Goal: Task Accomplishment & Management: Manage account settings

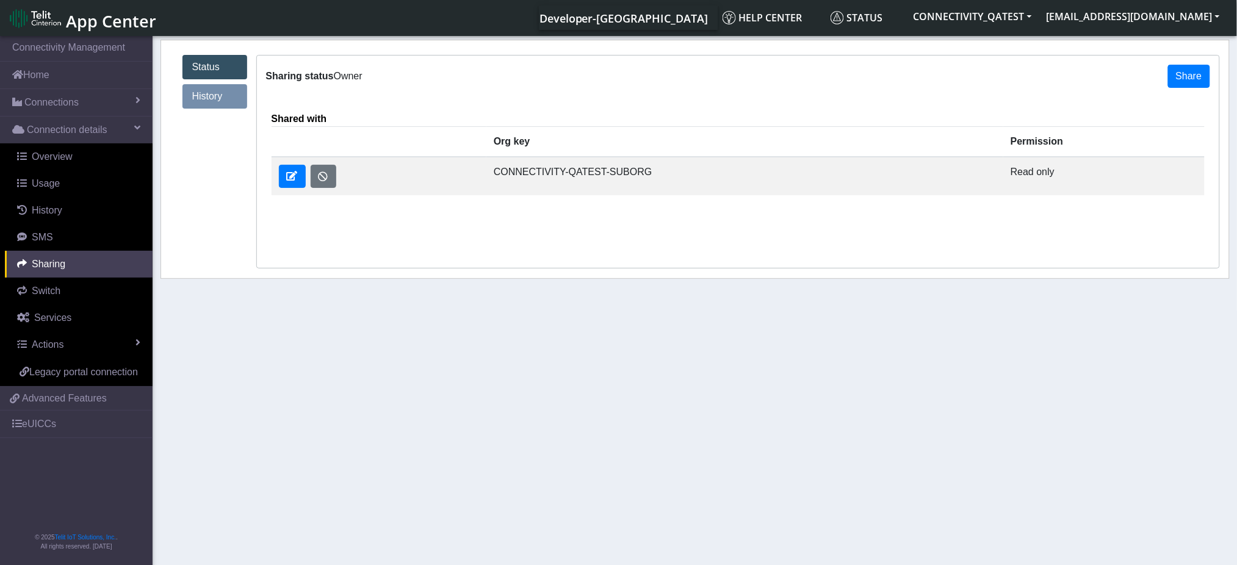
click at [76, 12] on span "App Center" at bounding box center [111, 21] width 90 height 23
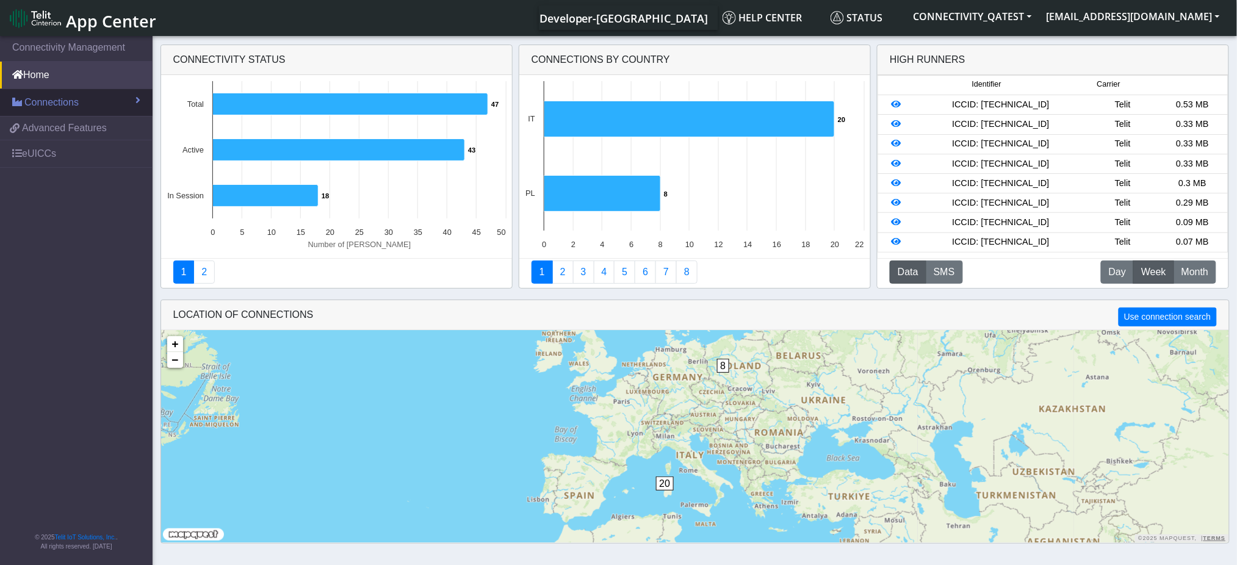
click at [52, 107] on span "Connections" at bounding box center [51, 102] width 54 height 15
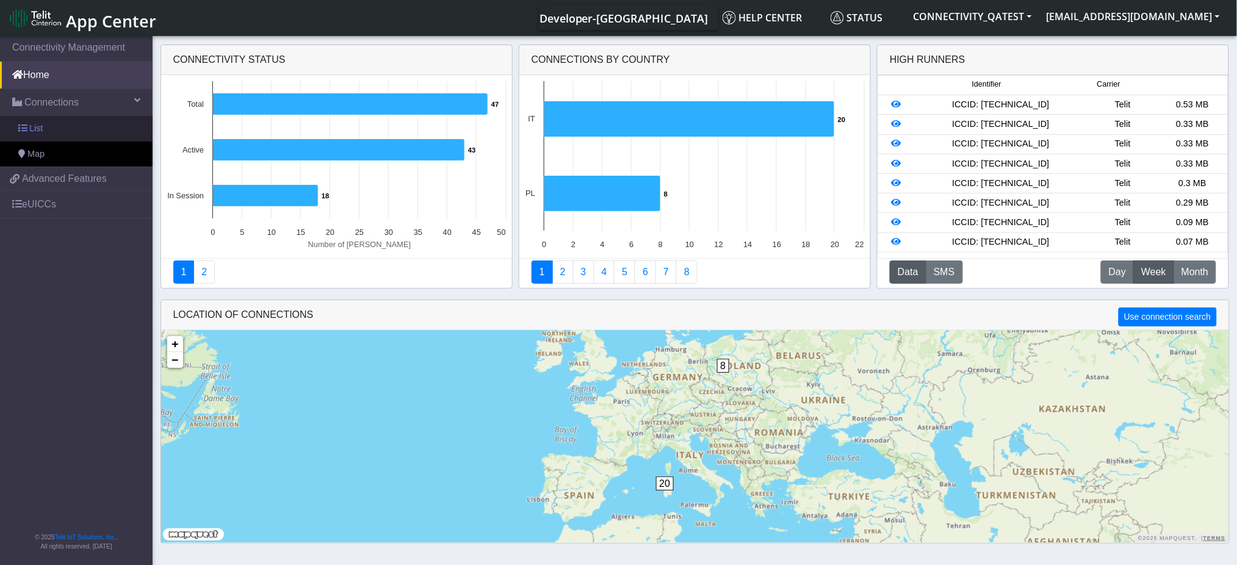
click at [49, 140] on link "List" at bounding box center [76, 129] width 153 height 26
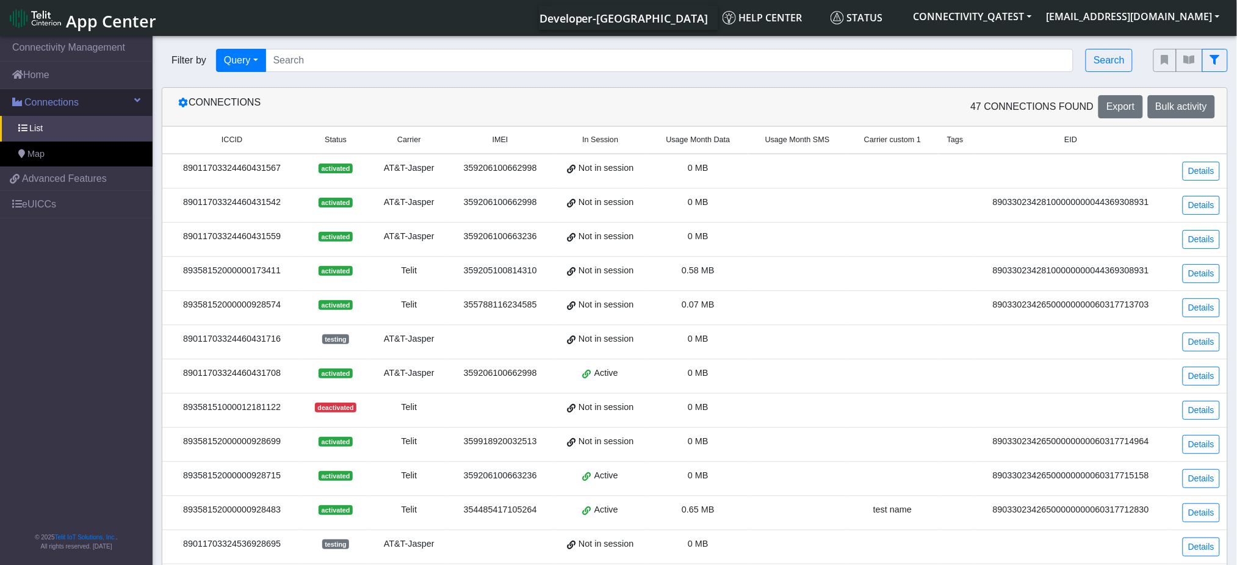
click at [43, 107] on span "Connections" at bounding box center [51, 102] width 54 height 15
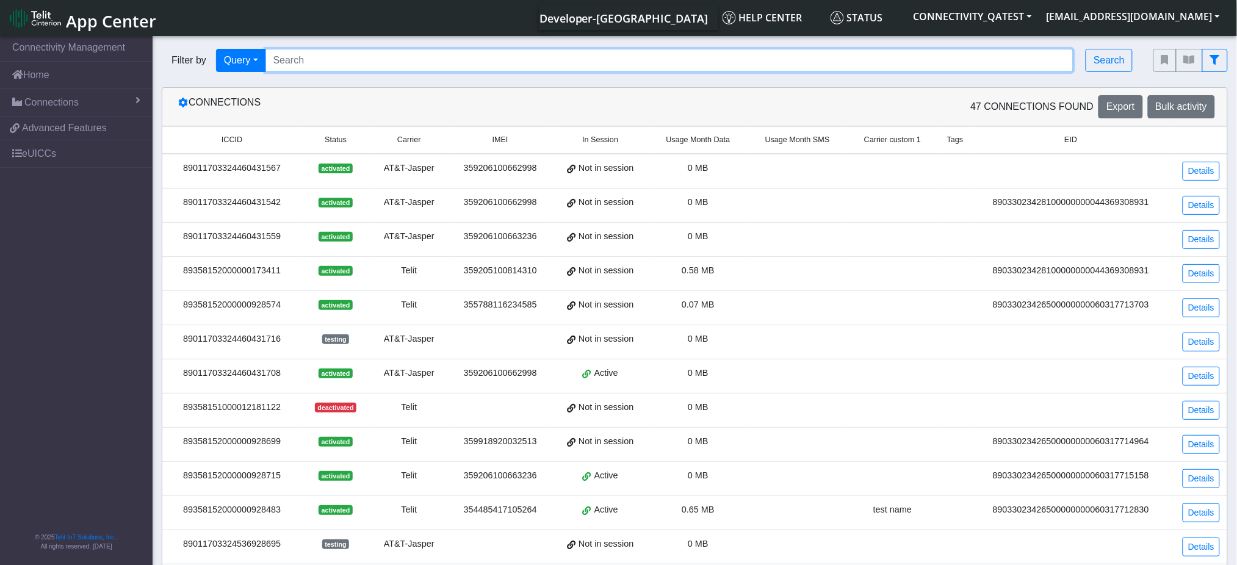
click at [393, 65] on input "Search..." at bounding box center [669, 60] width 808 height 23
paste input "89358152000000928475"
type input "89358152000000928475"
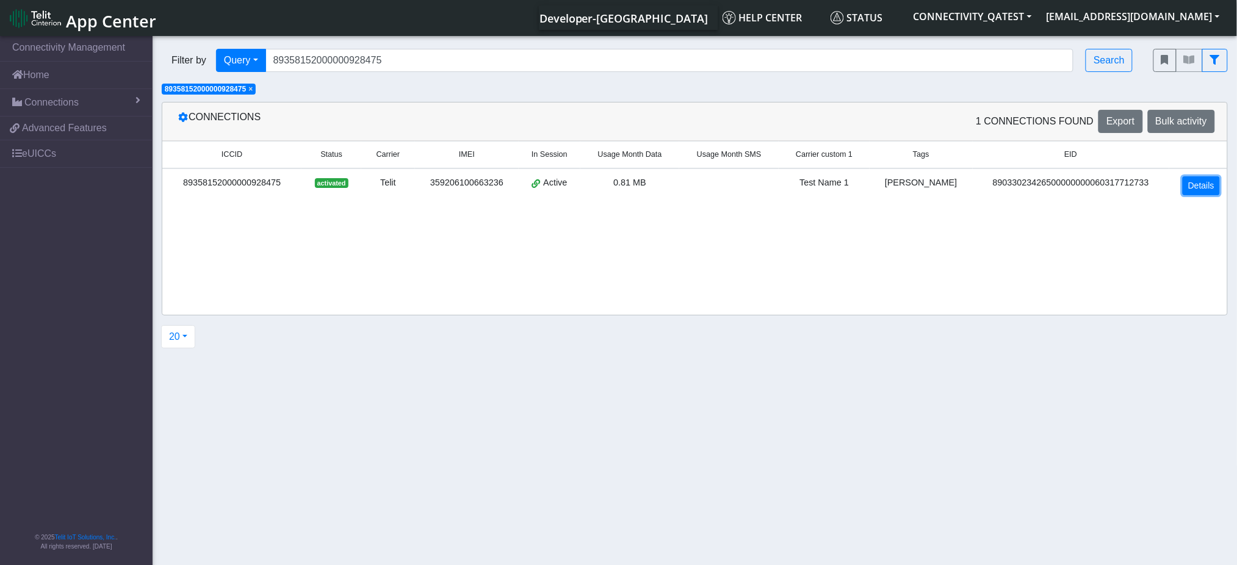
click at [1209, 192] on link "Details" at bounding box center [1201, 185] width 37 height 19
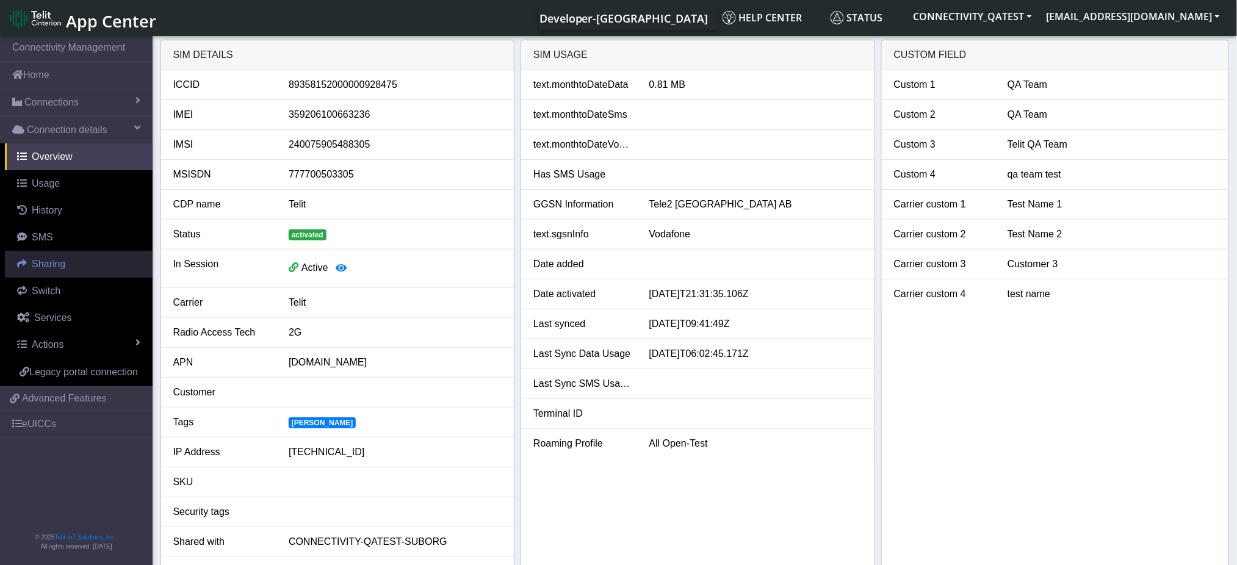
click at [49, 271] on link "Sharing" at bounding box center [79, 264] width 148 height 27
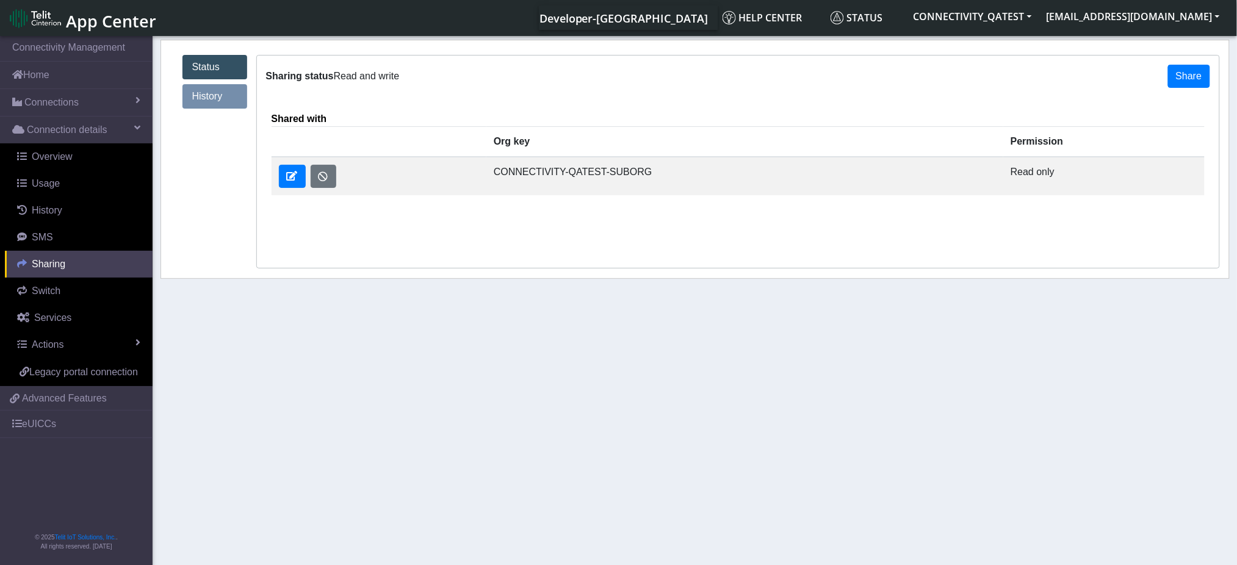
click at [56, 264] on span "Sharing" at bounding box center [49, 264] width 34 height 10
click at [319, 173] on button "button" at bounding box center [324, 176] width 26 height 23
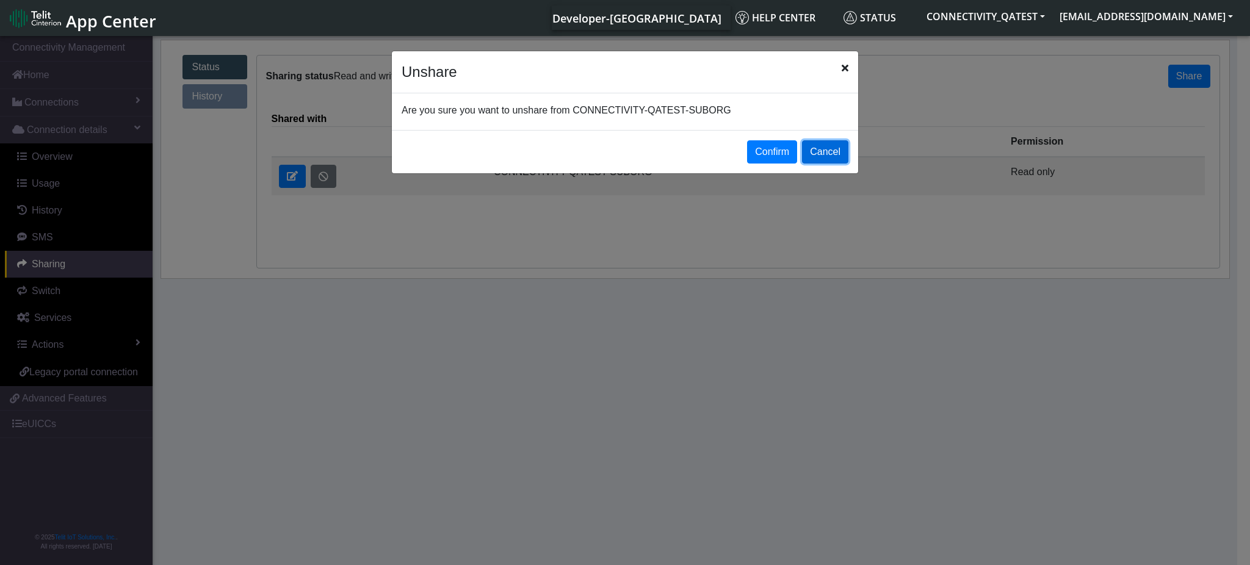
click at [829, 160] on button "Cancel" at bounding box center [825, 151] width 46 height 23
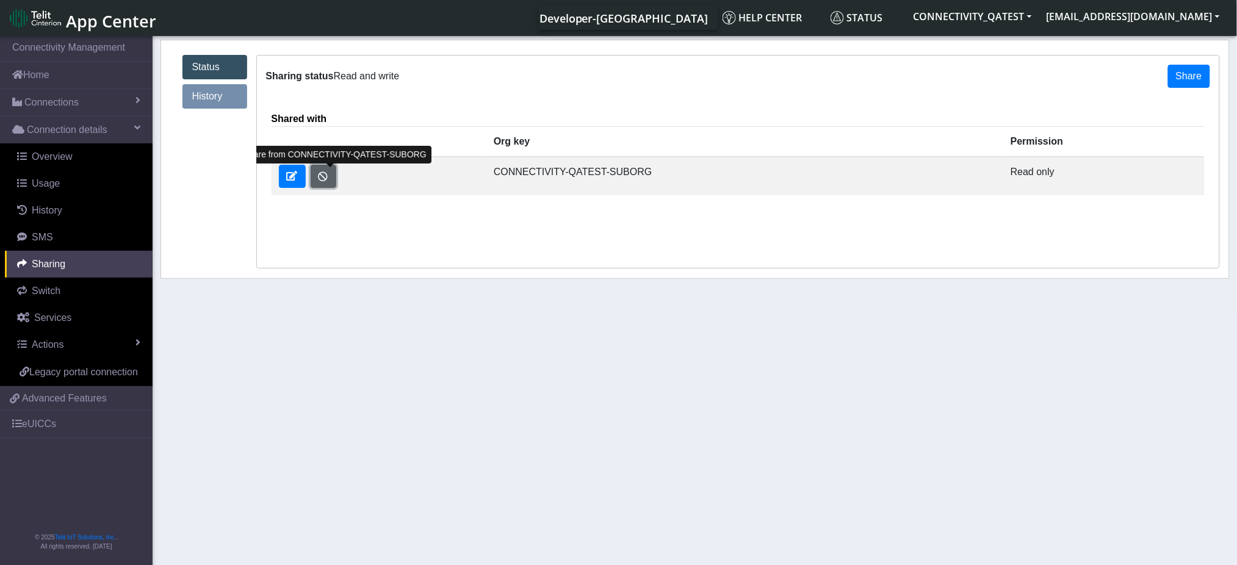
click at [325, 175] on button "button" at bounding box center [324, 176] width 26 height 23
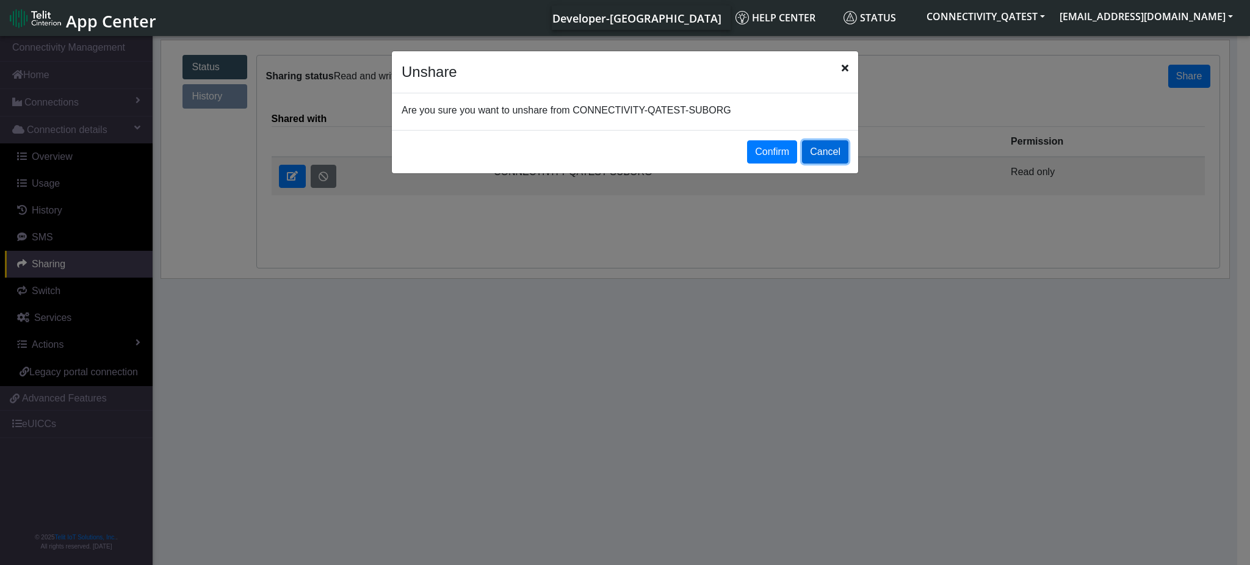
click at [827, 157] on button "Cancel" at bounding box center [825, 151] width 46 height 23
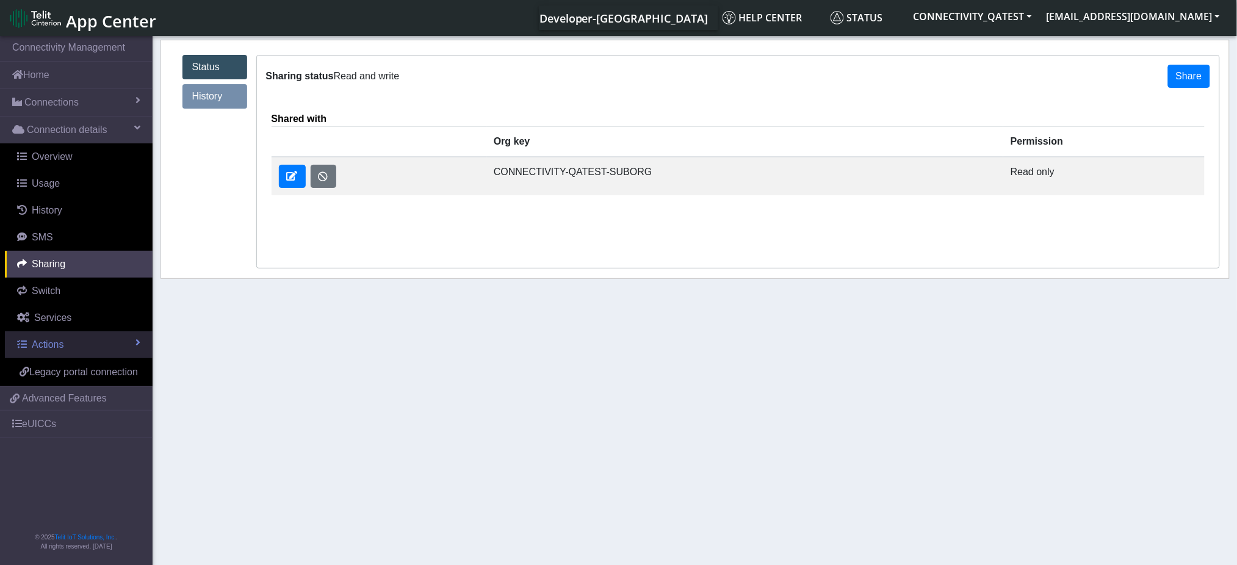
click at [68, 346] on link "Actions" at bounding box center [79, 344] width 148 height 27
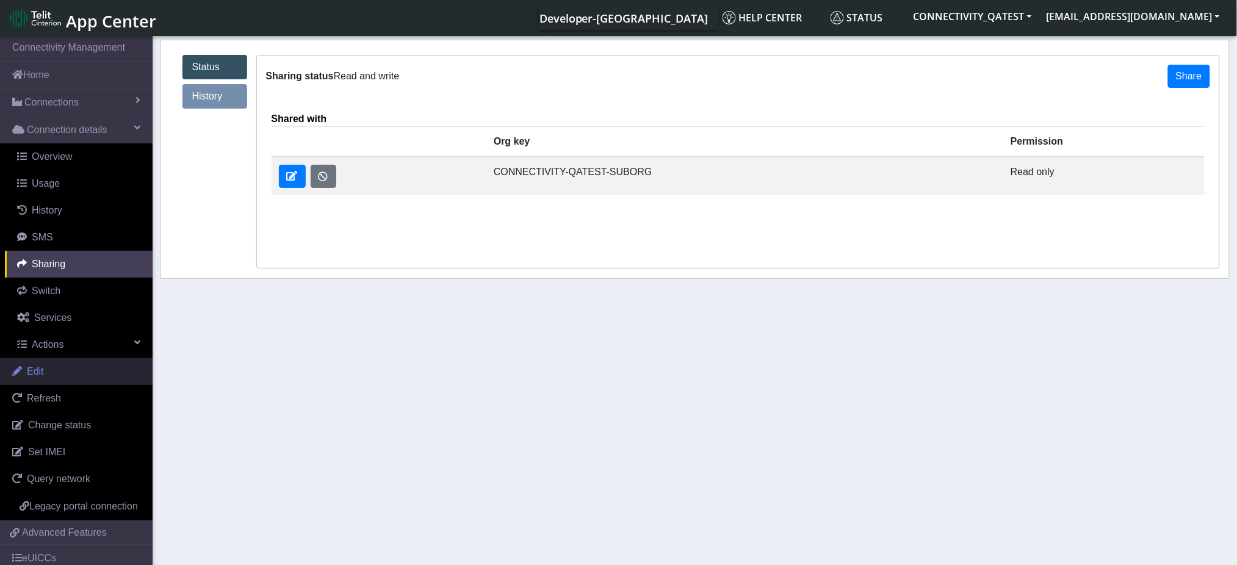
click at [55, 379] on link "Edit" at bounding box center [76, 371] width 153 height 27
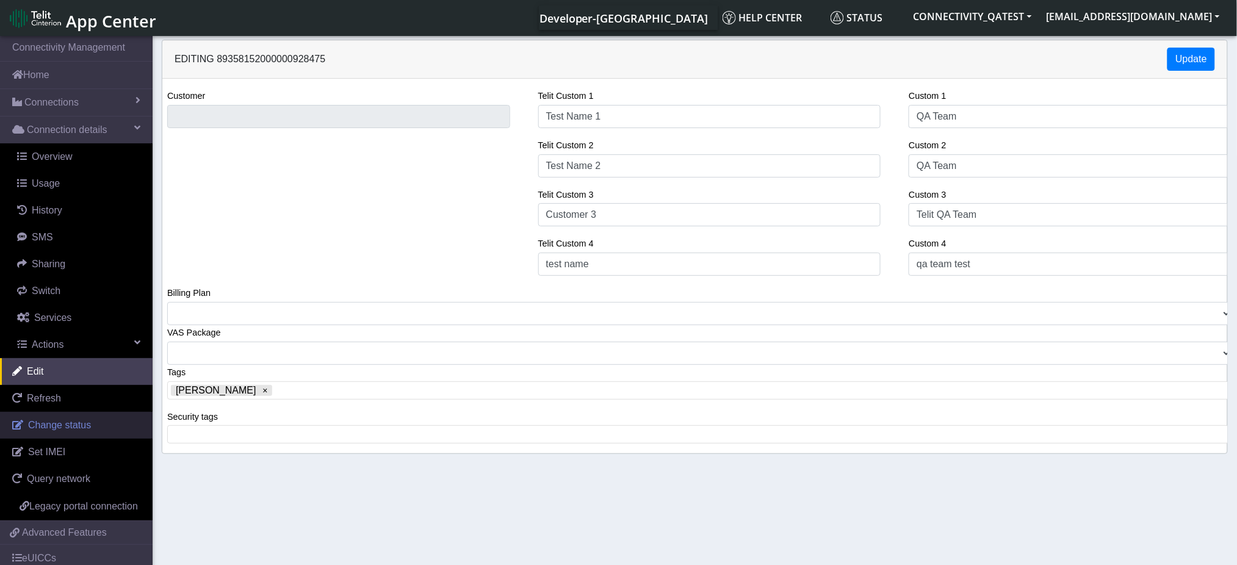
click at [68, 420] on span "Change status" at bounding box center [59, 425] width 63 height 10
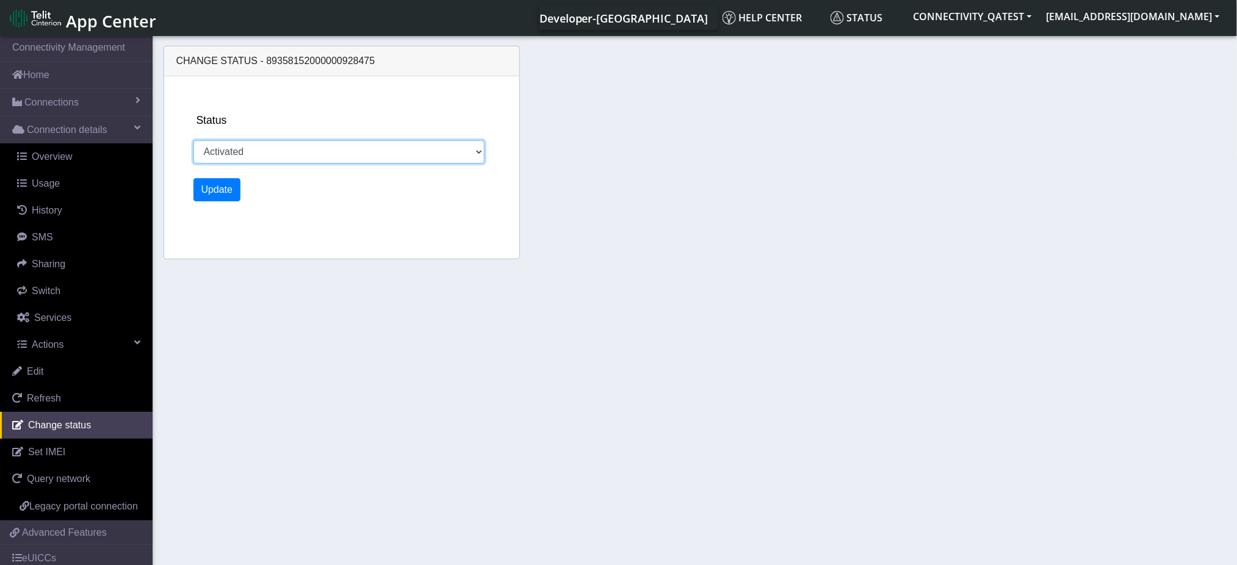
click at [277, 152] on select "Activated Deactivated Blocked" at bounding box center [339, 151] width 292 height 23
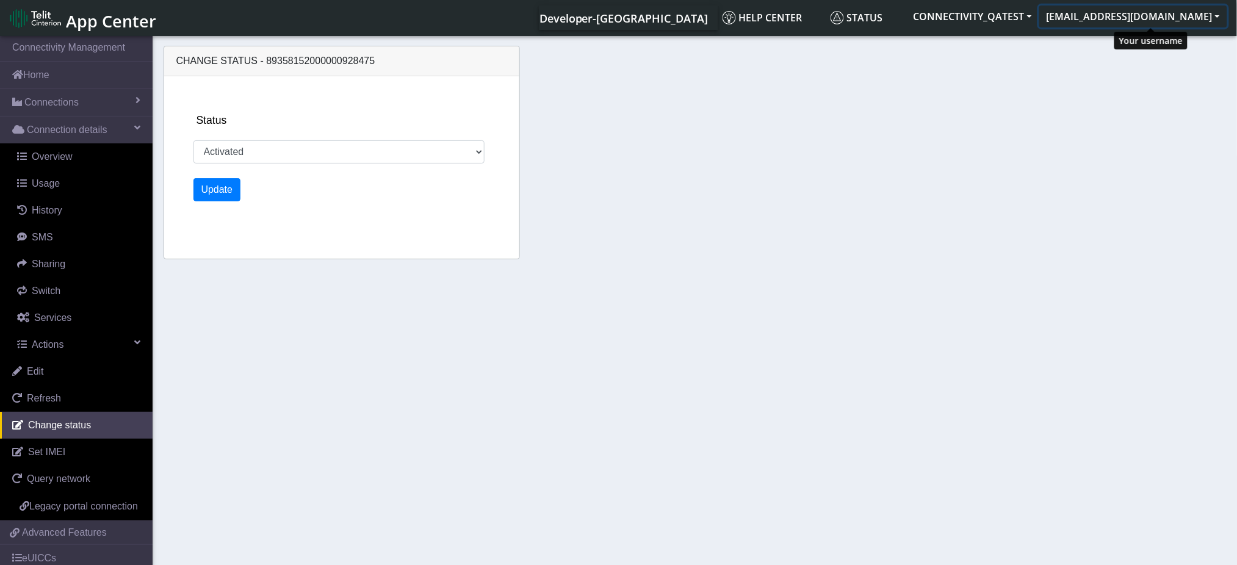
click at [1124, 20] on button "qaorgadminuser@telit.com" at bounding box center [1133, 16] width 188 height 22
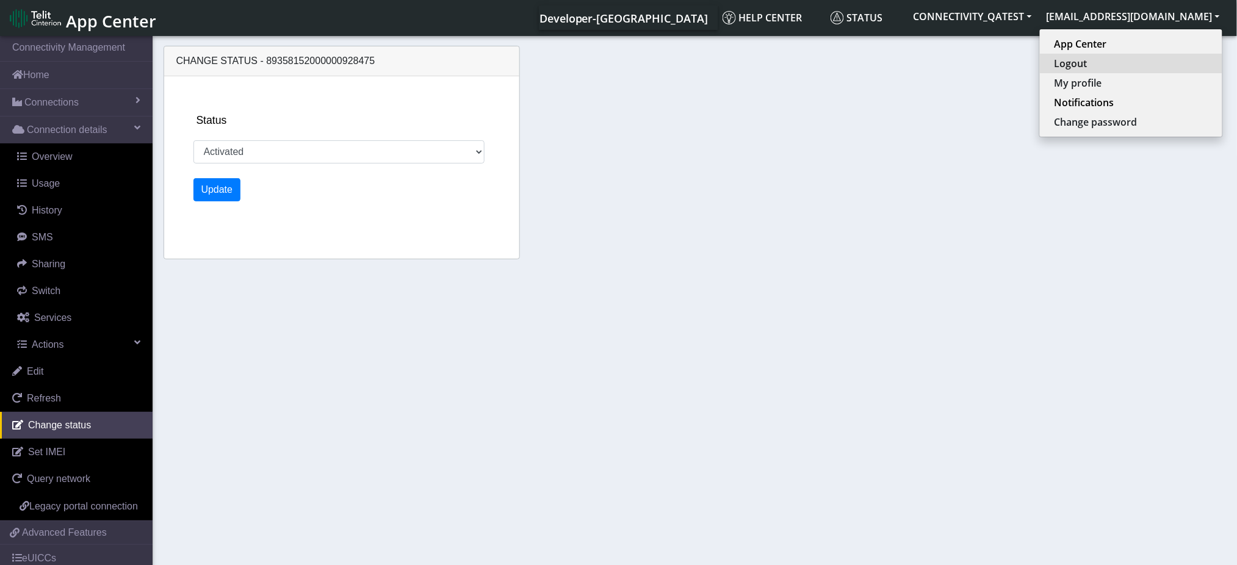
click at [1114, 66] on button "Logout" at bounding box center [1131, 64] width 182 height 20
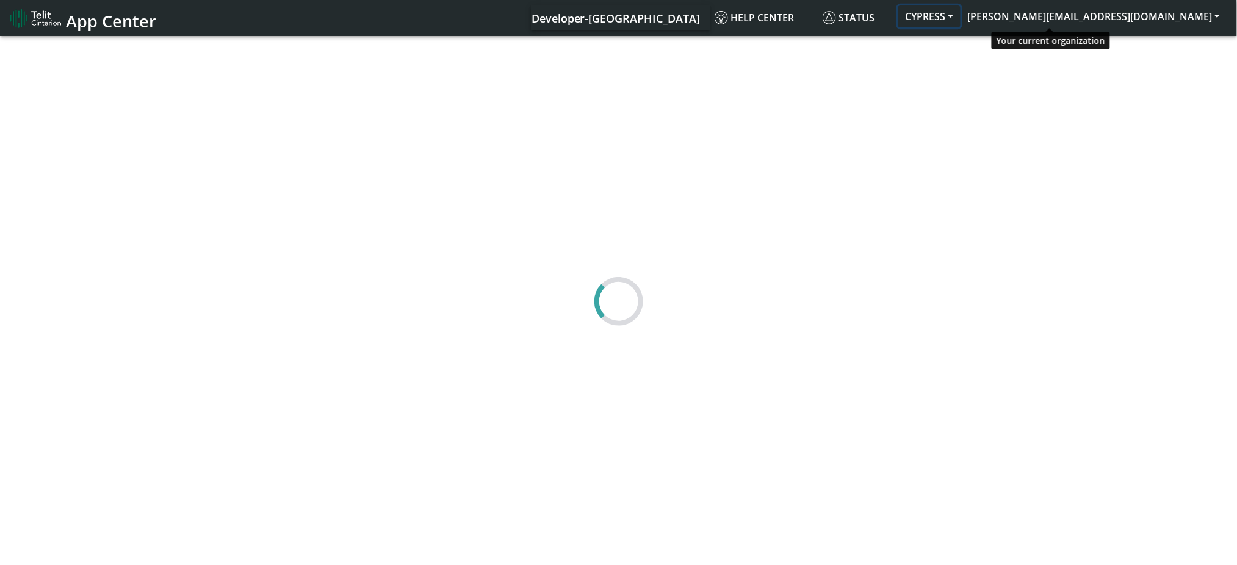
click at [960, 14] on button "CYPRESS" at bounding box center [929, 16] width 62 height 22
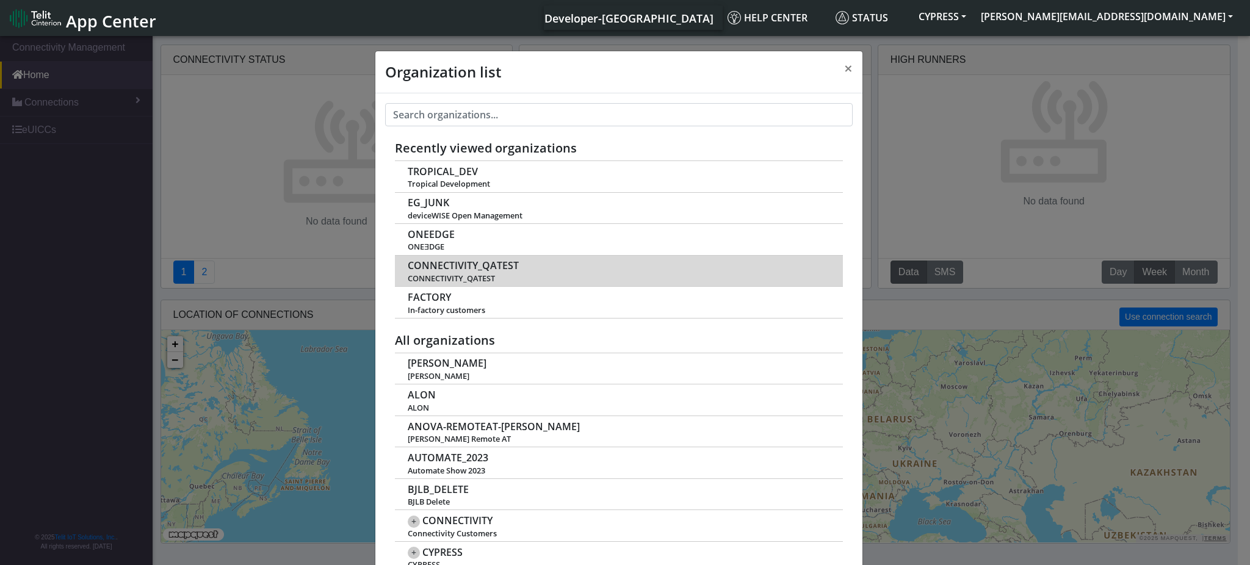
click at [457, 264] on span "CONNECTIVITY_QATEST" at bounding box center [463, 266] width 111 height 12
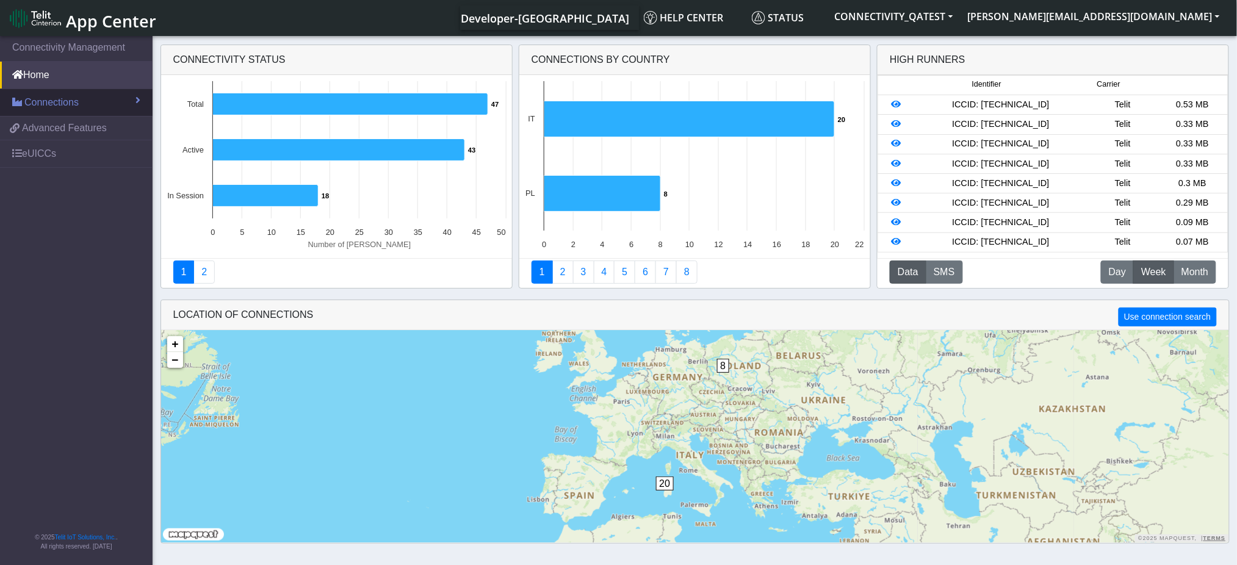
click at [66, 98] on span "Connections" at bounding box center [51, 102] width 54 height 15
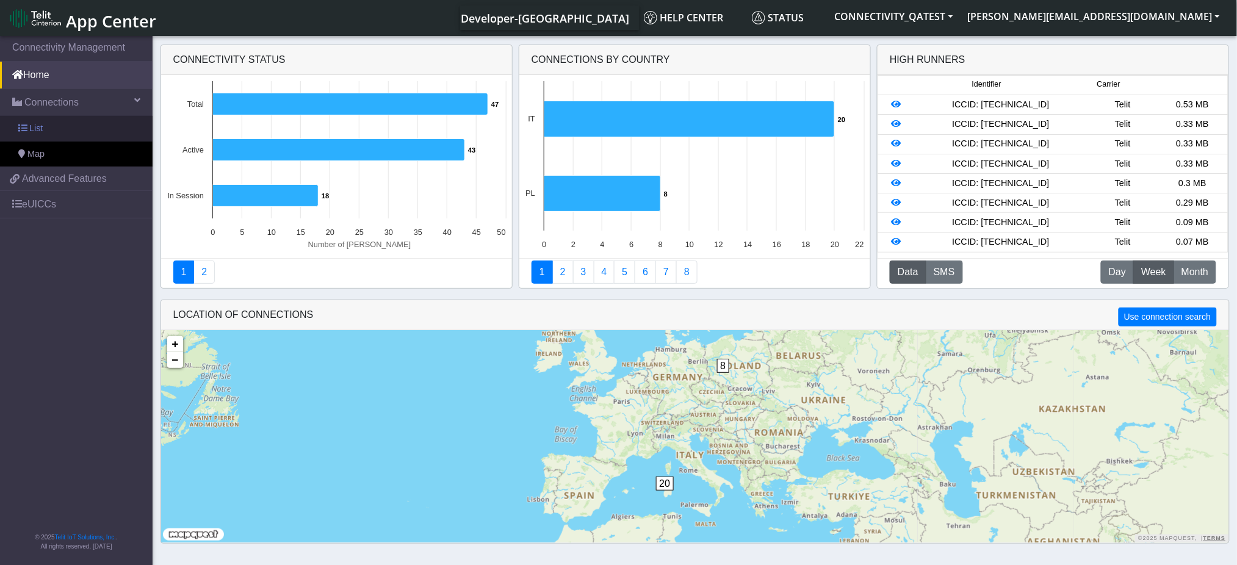
click at [52, 123] on link "List" at bounding box center [76, 129] width 153 height 26
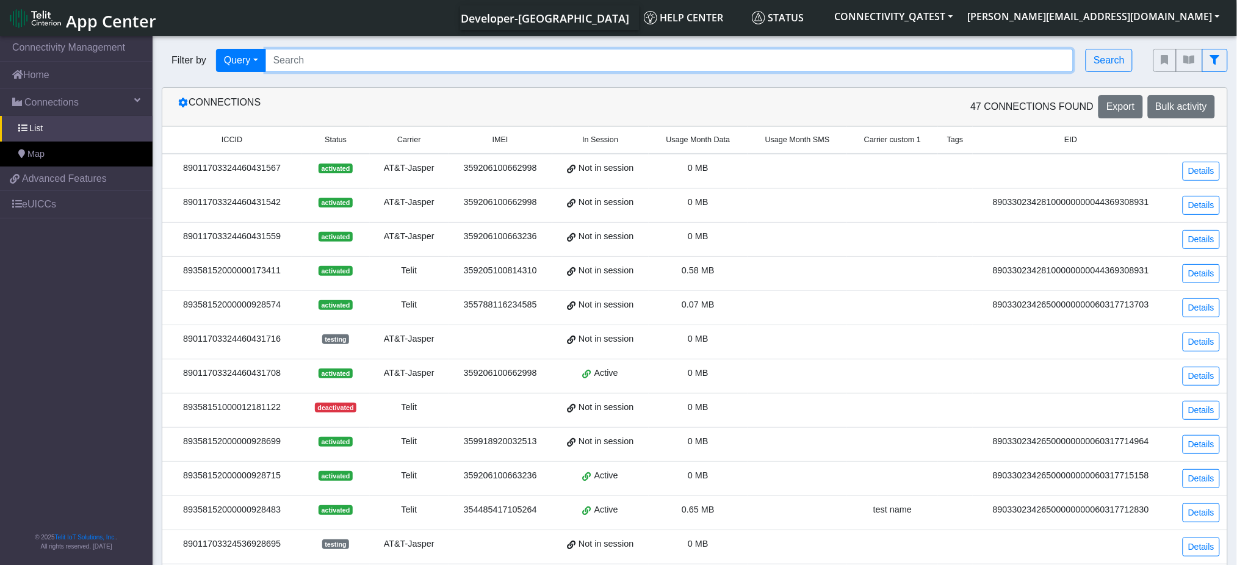
click at [388, 54] on input "Search..." at bounding box center [669, 60] width 808 height 23
paste input "89358152000000928475"
type input "89358152000000928475"
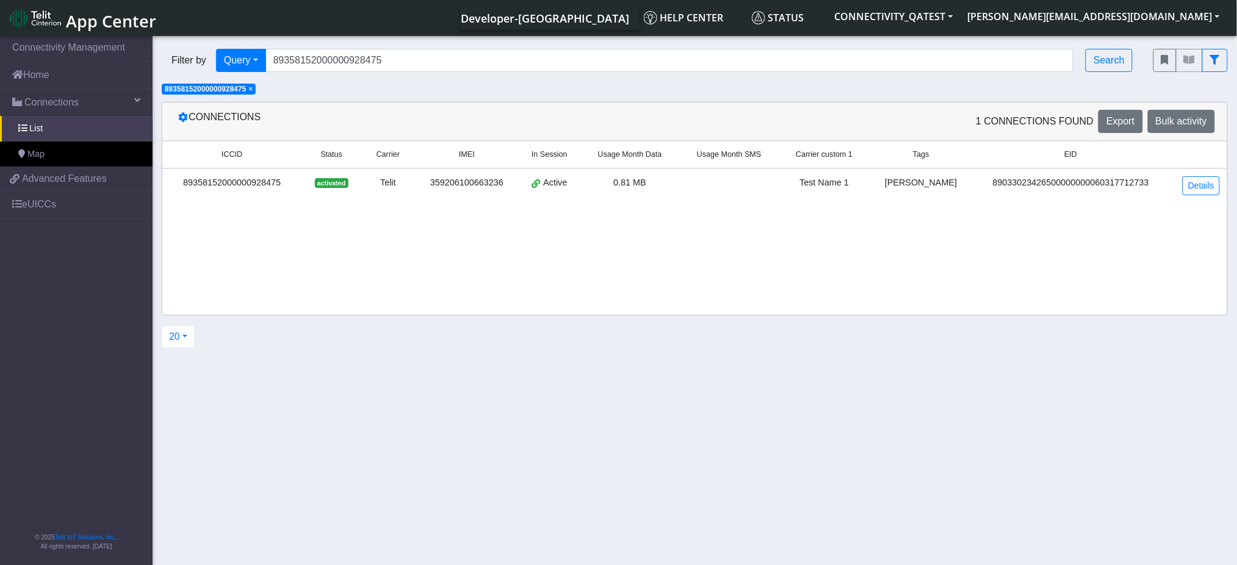
click at [1208, 195] on td "Details" at bounding box center [1198, 185] width 58 height 34
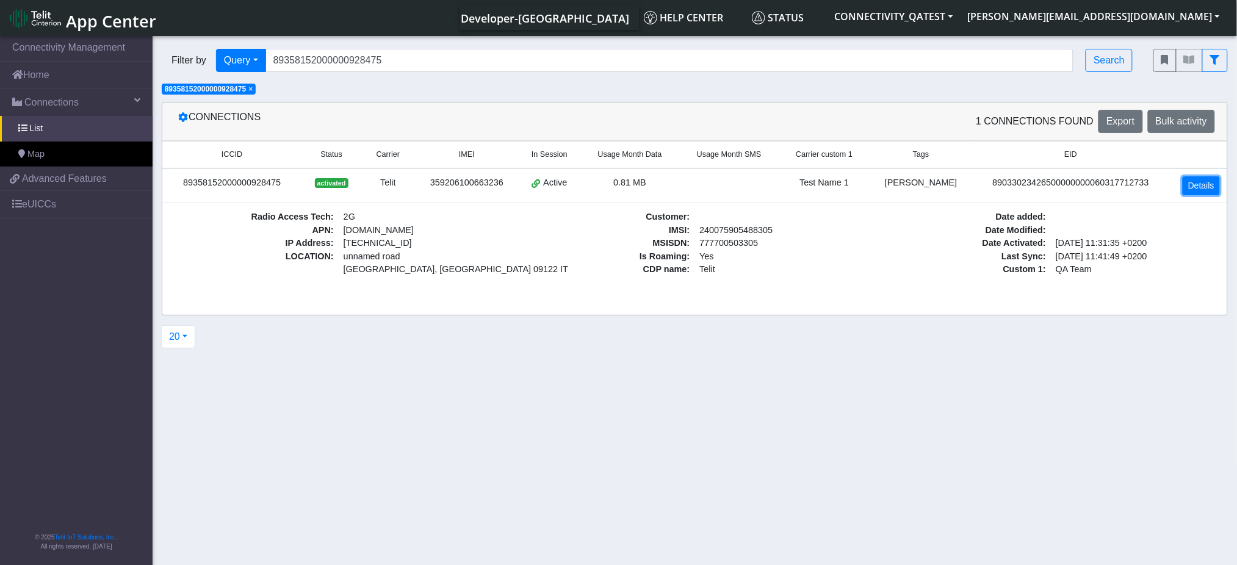
click at [1206, 182] on link "Details" at bounding box center [1201, 185] width 37 height 19
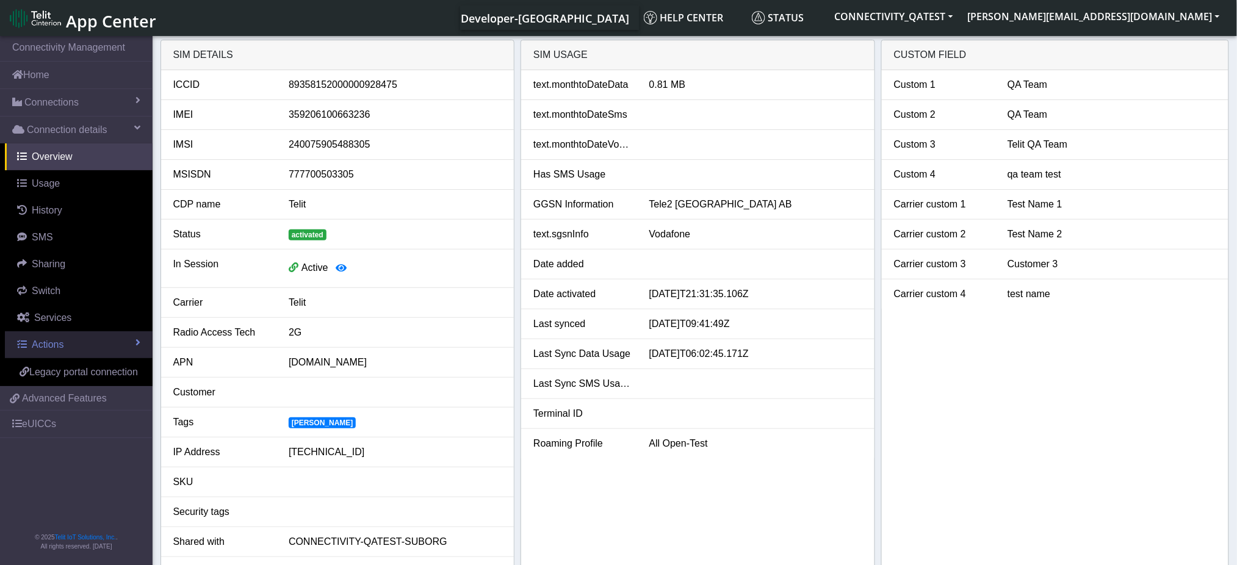
click at [74, 338] on link "Actions" at bounding box center [79, 344] width 148 height 27
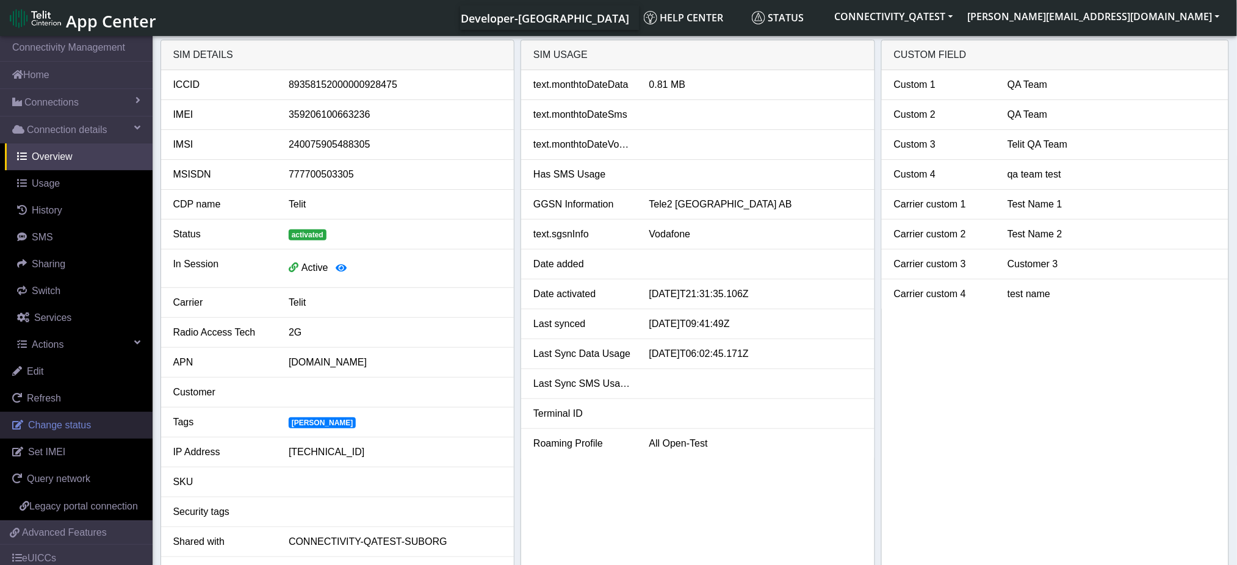
click at [67, 434] on link "Change status" at bounding box center [76, 425] width 153 height 27
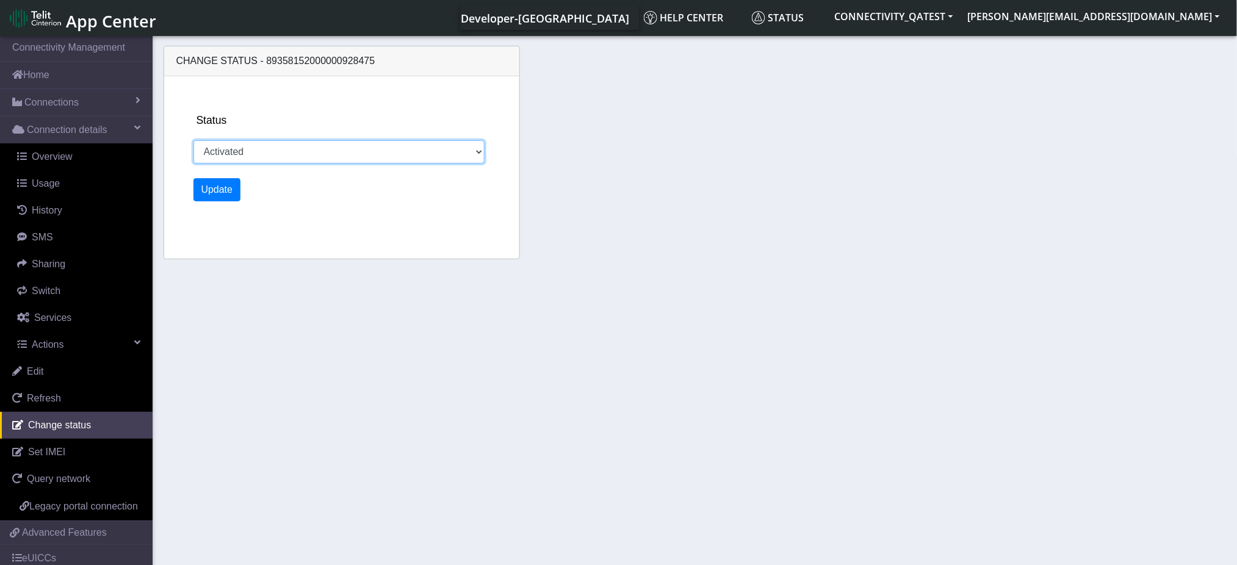
click at [228, 155] on select "Activated Deactivated Blocked" at bounding box center [339, 151] width 292 height 23
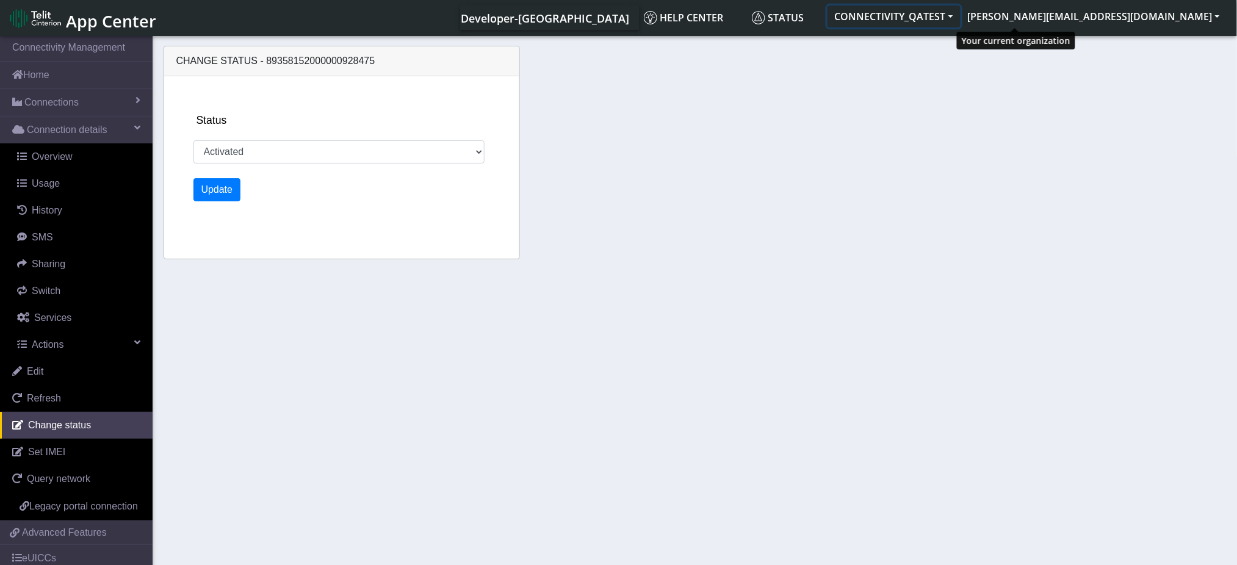
click at [960, 13] on button "CONNECTIVITY_QATEST" at bounding box center [893, 16] width 133 height 22
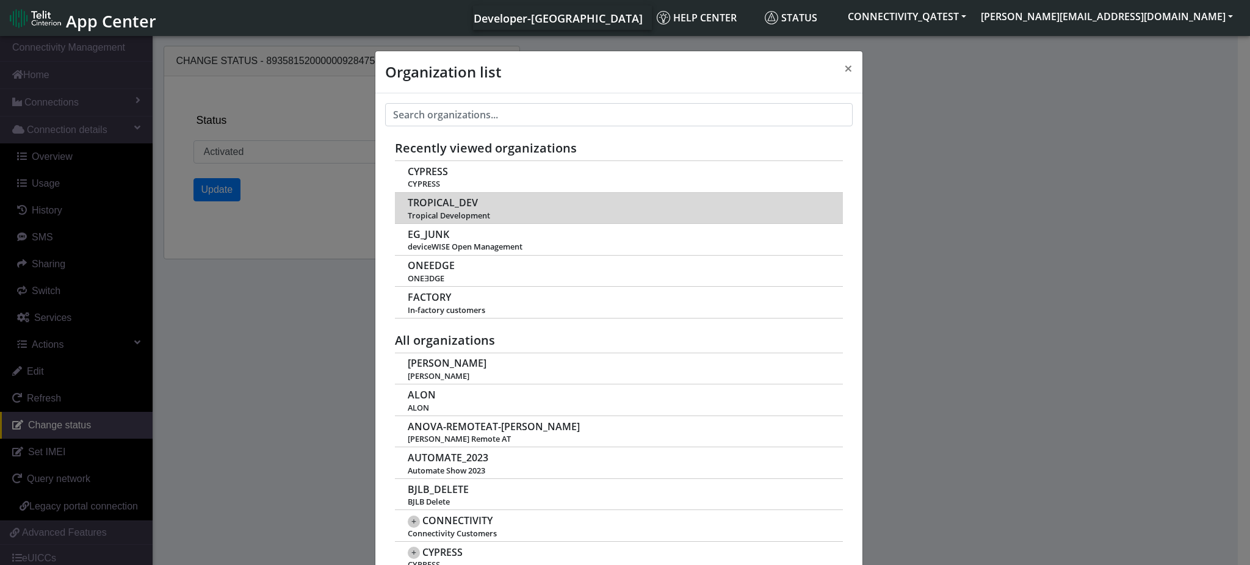
click at [451, 204] on span "TROPICAL_DEV" at bounding box center [443, 203] width 70 height 12
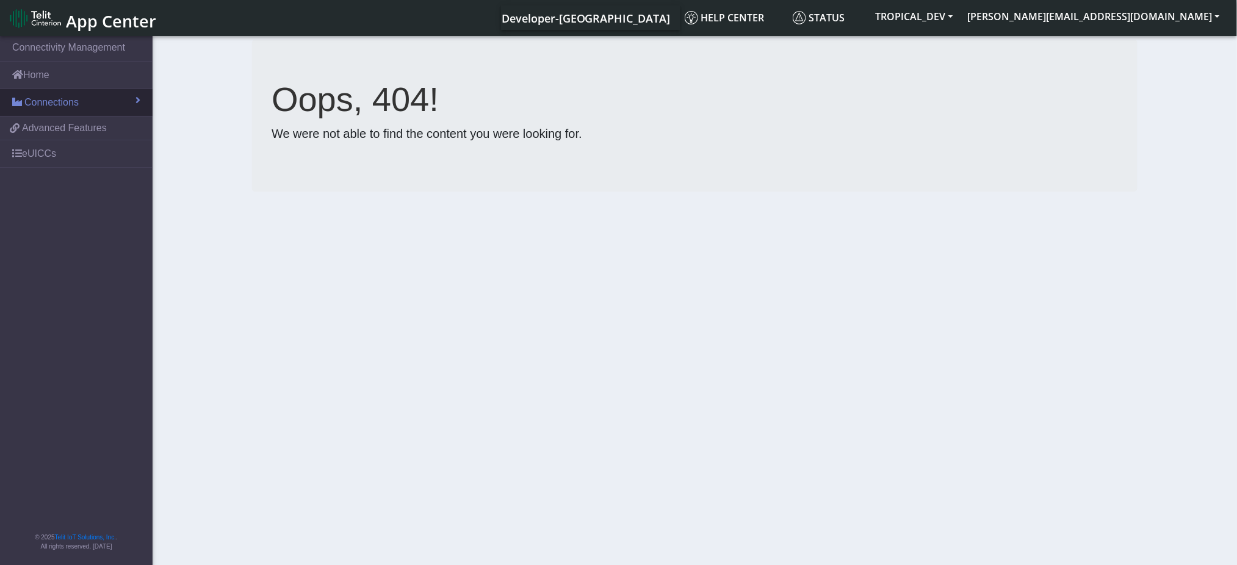
click at [32, 100] on span "Connections" at bounding box center [51, 102] width 54 height 15
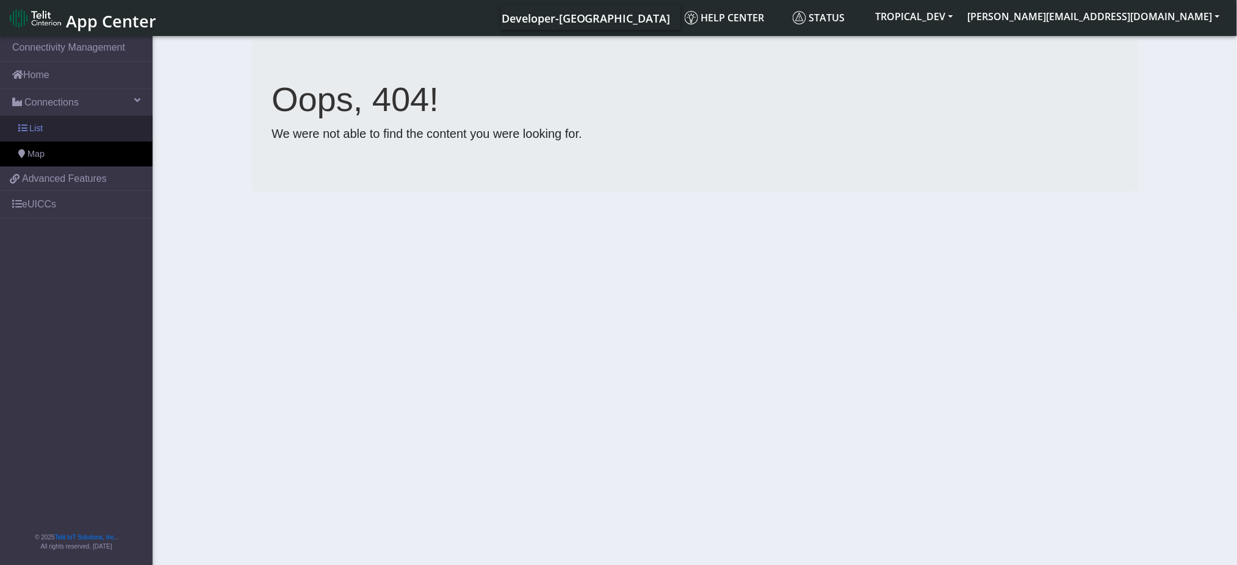
click at [32, 130] on span "List" at bounding box center [35, 128] width 13 height 13
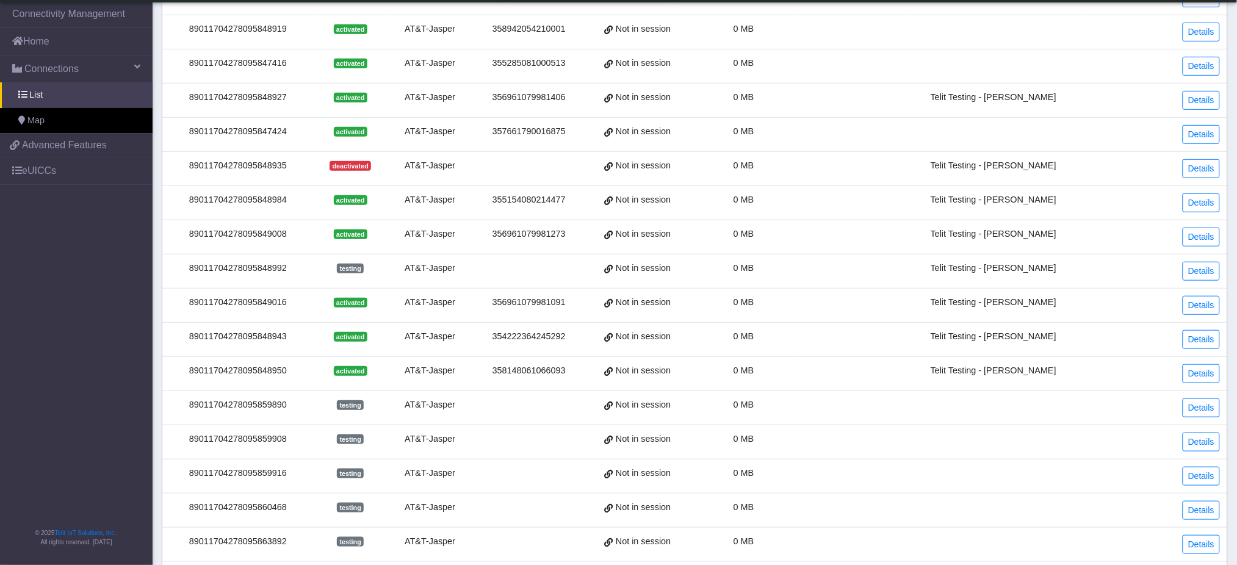
scroll to position [303, 0]
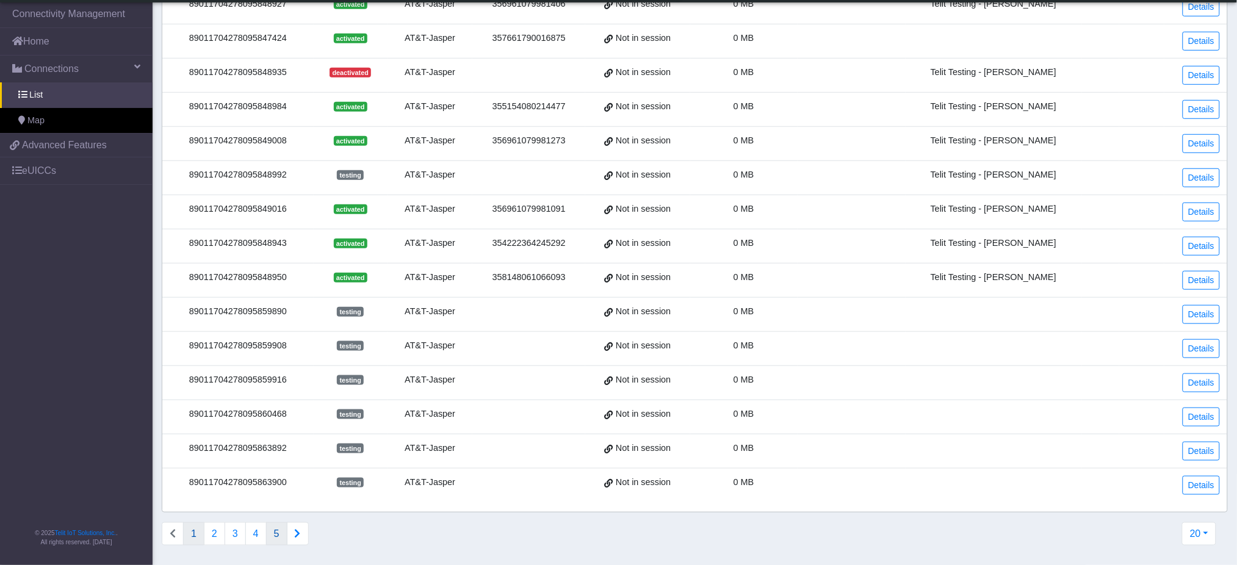
click at [275, 535] on button "5" at bounding box center [276, 533] width 21 height 23
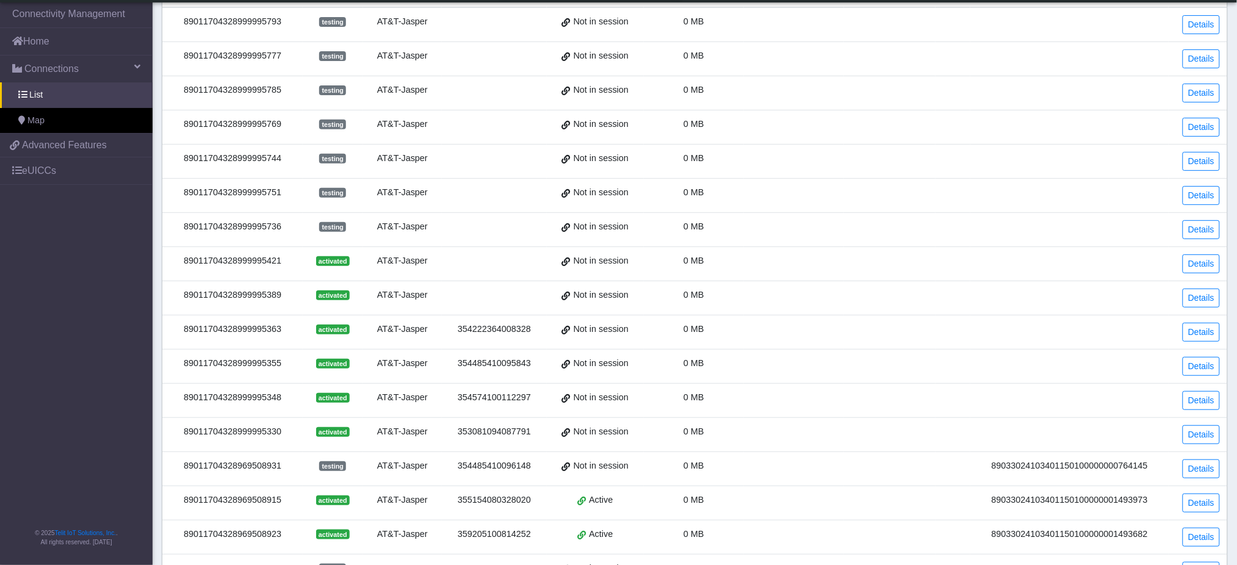
scroll to position [0, 0]
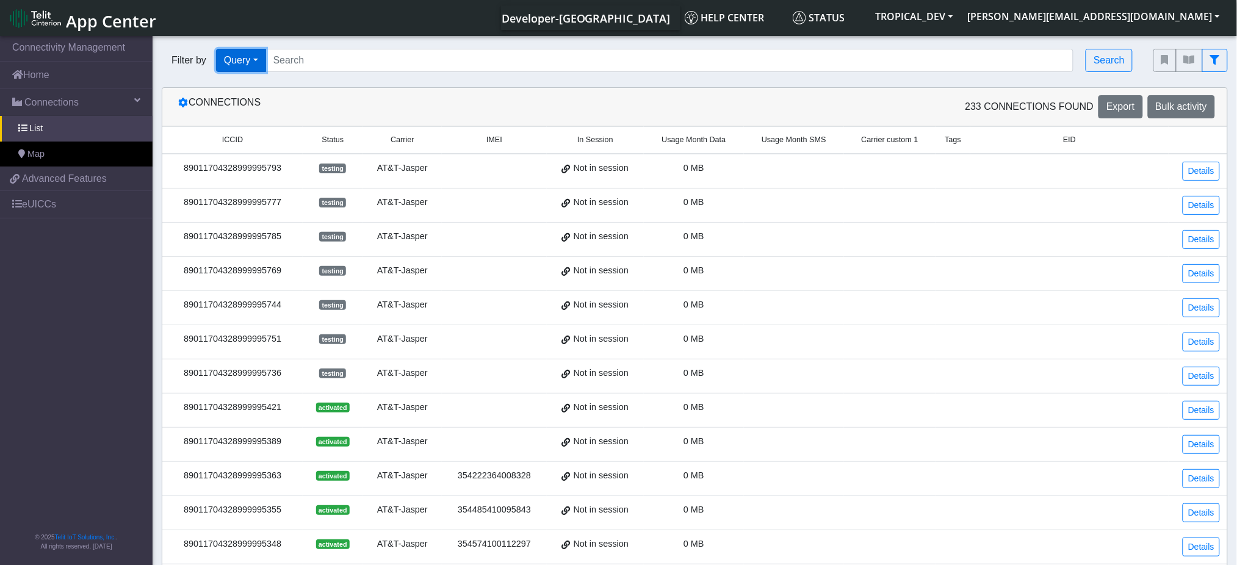
click at [252, 52] on button "Query" at bounding box center [241, 60] width 50 height 23
click at [246, 182] on button "Operator" at bounding box center [265, 186] width 96 height 20
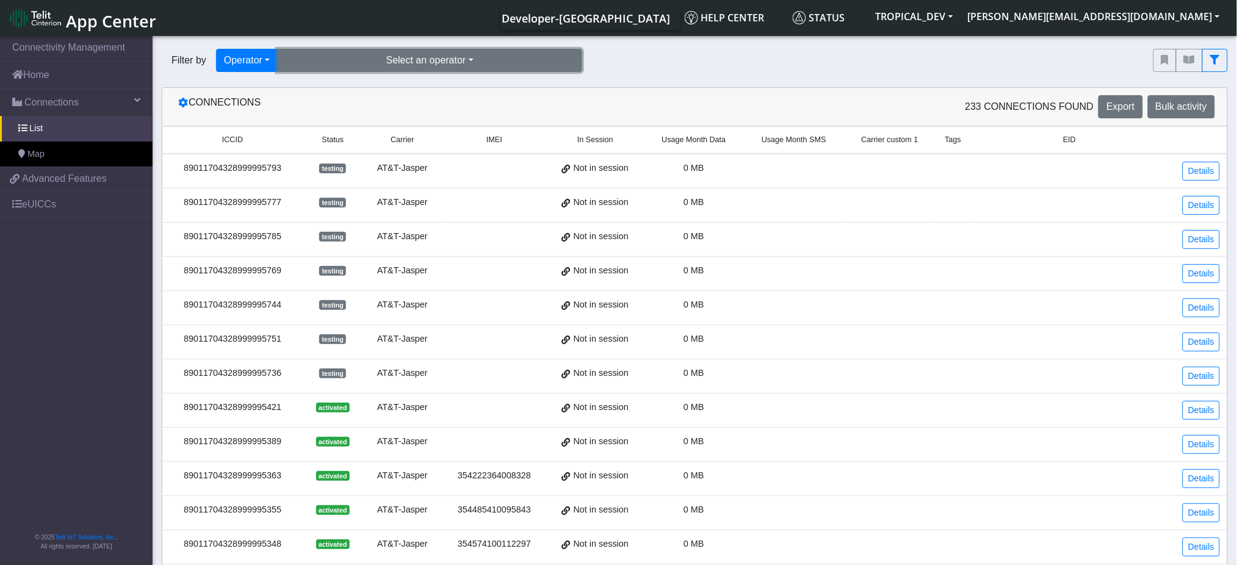
click at [381, 54] on button "Select an operator" at bounding box center [429, 60] width 305 height 23
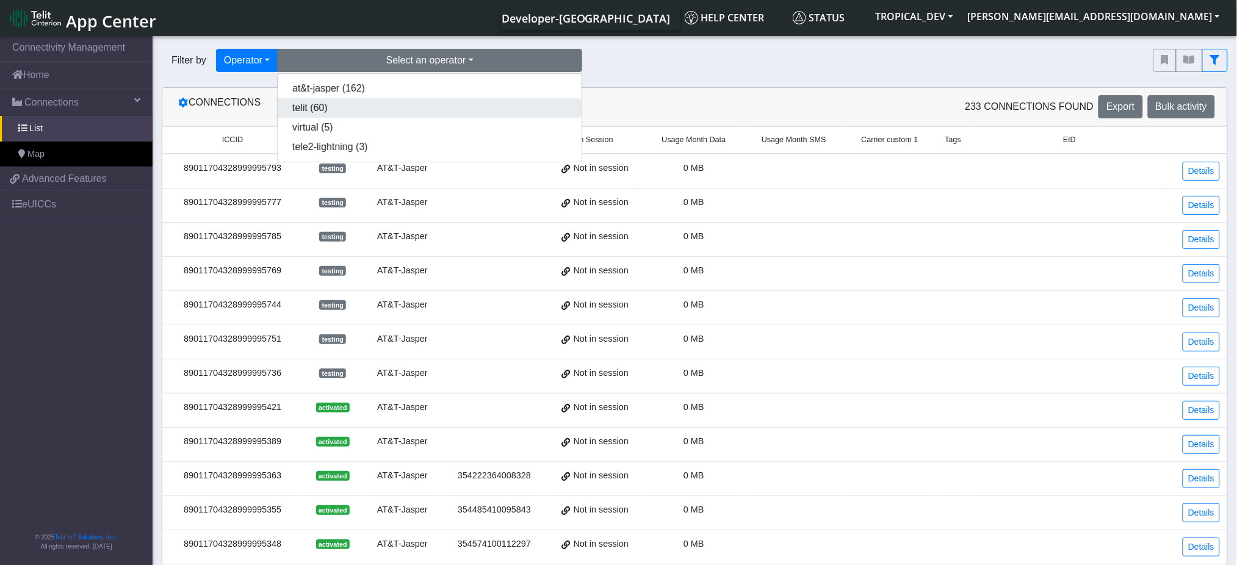
click at [354, 100] on button "telit (60)" at bounding box center [430, 108] width 304 height 20
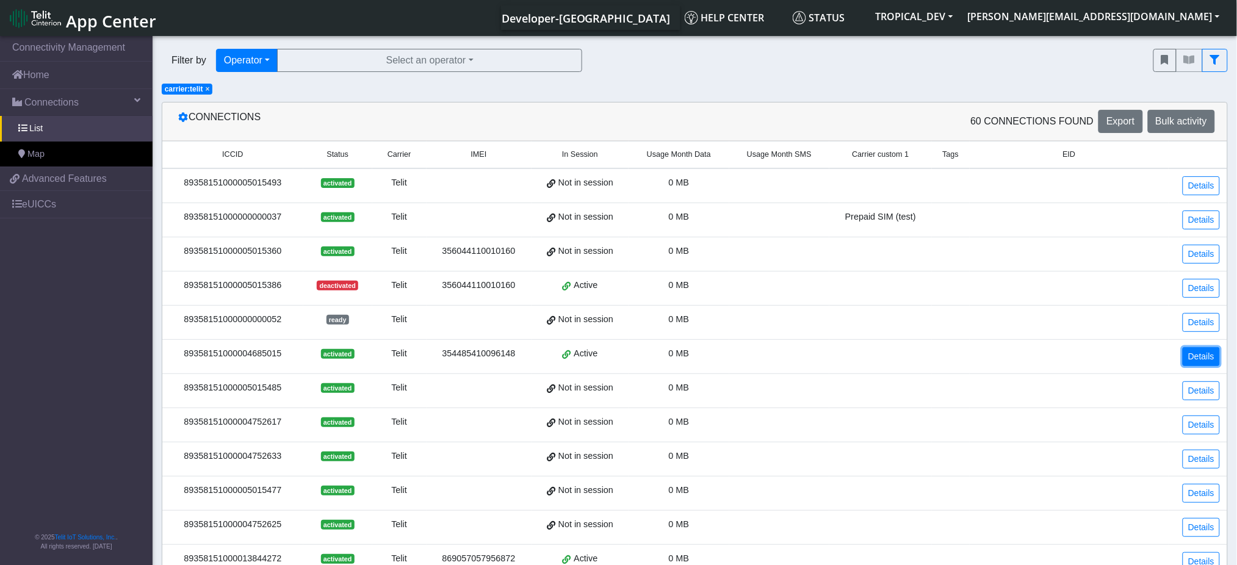
click at [1206, 352] on link "Details" at bounding box center [1201, 356] width 37 height 19
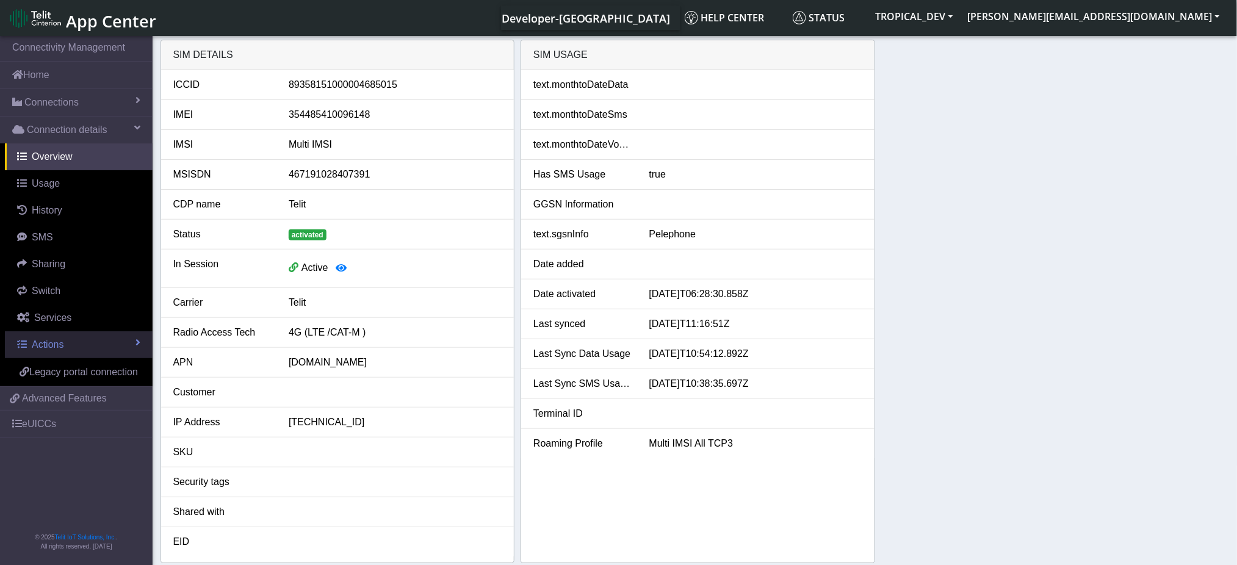
click at [112, 343] on link "Actions" at bounding box center [79, 344] width 148 height 27
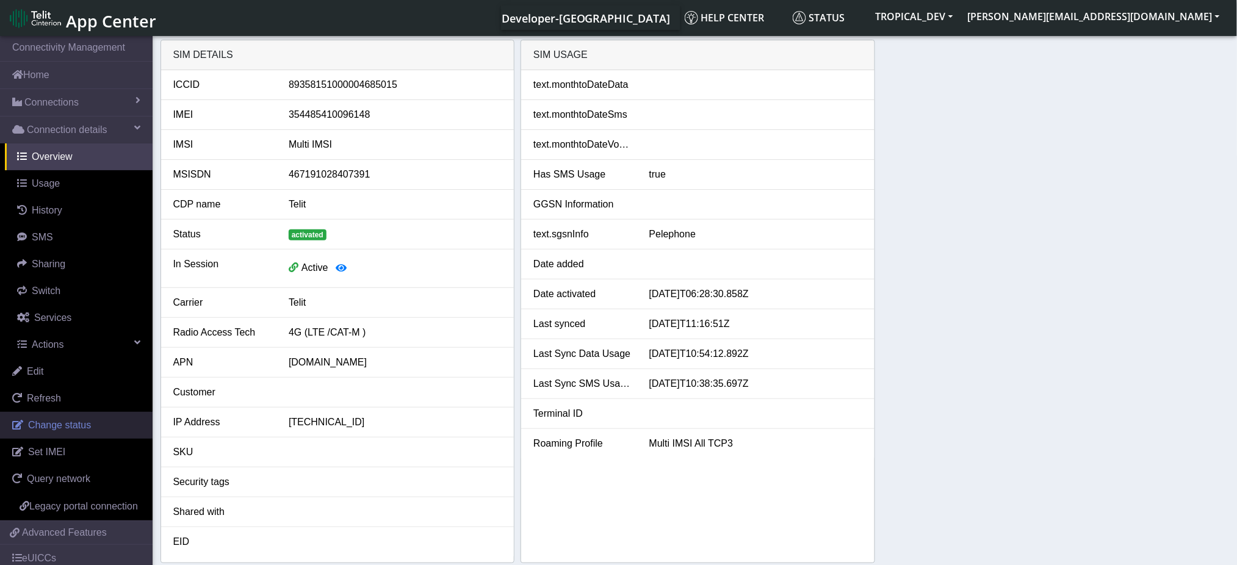
click at [88, 422] on span "Change status" at bounding box center [59, 425] width 63 height 10
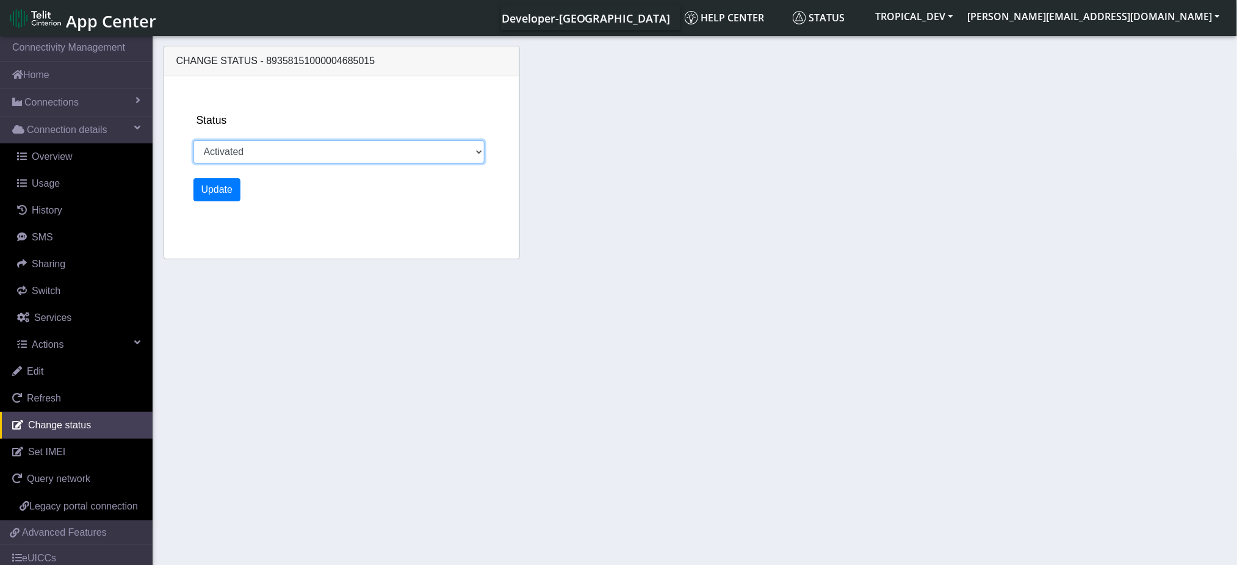
click at [265, 154] on select "Activated Deactivated Blocked" at bounding box center [339, 151] width 292 height 23
click at [342, 281] on section "Connectivity Management Home Connections List Map Connection details Overview U…" at bounding box center [618, 302] width 1237 height 536
click at [431, 150] on select "Activated Deactivated Blocked" at bounding box center [339, 151] width 292 height 23
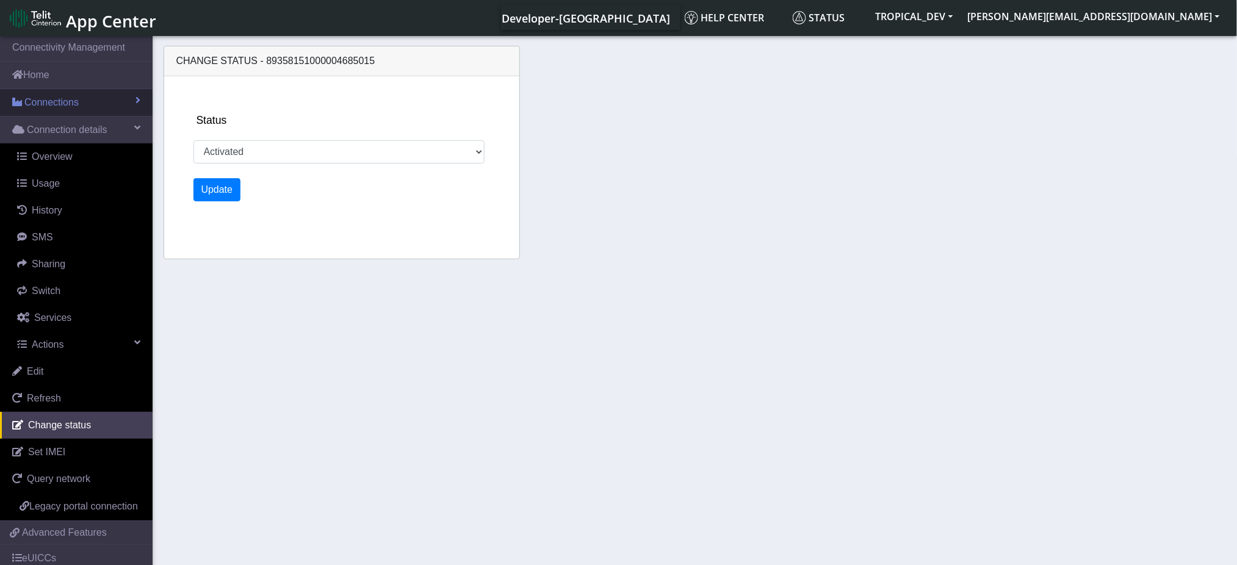
click at [47, 97] on span "Connections" at bounding box center [51, 102] width 54 height 15
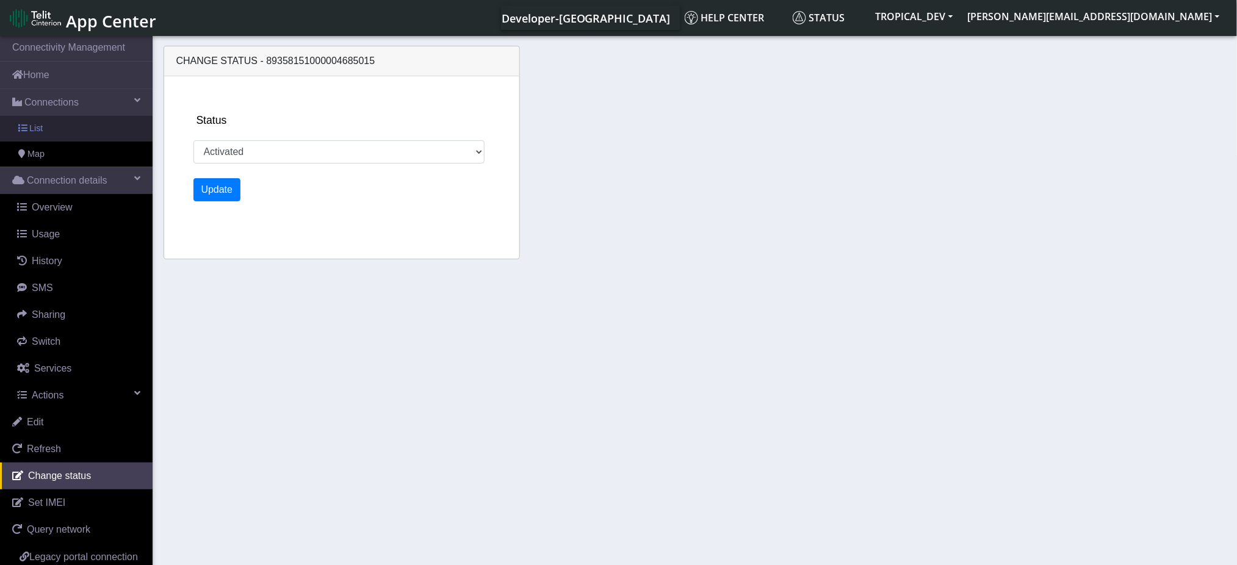
click at [50, 132] on link "List" at bounding box center [76, 129] width 153 height 26
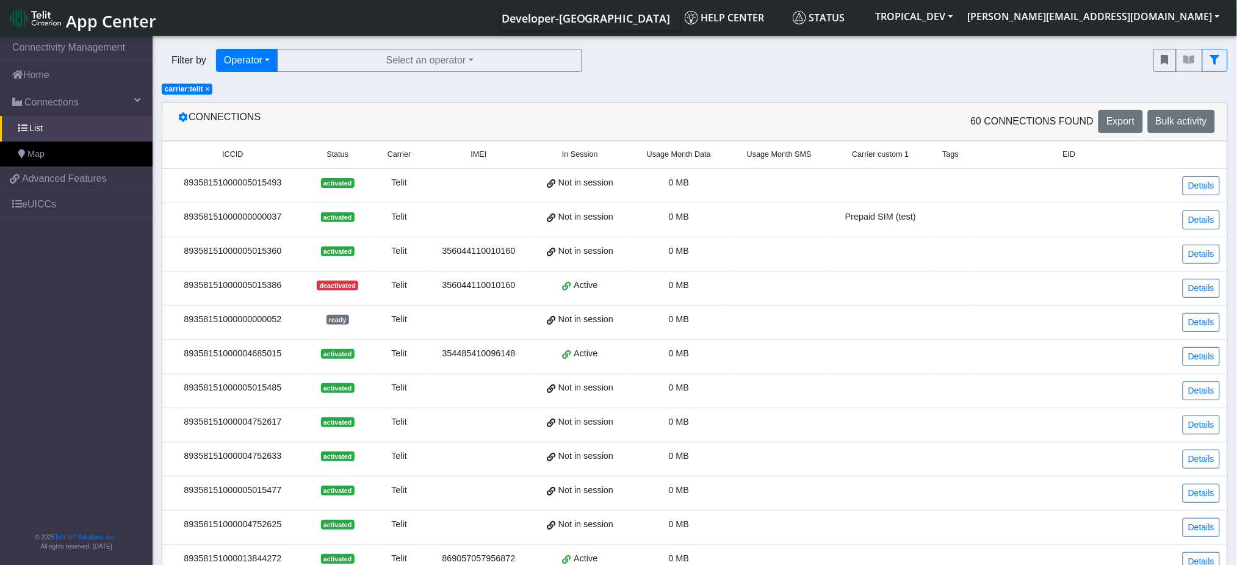
click at [209, 89] on span "×" at bounding box center [208, 89] width 4 height 9
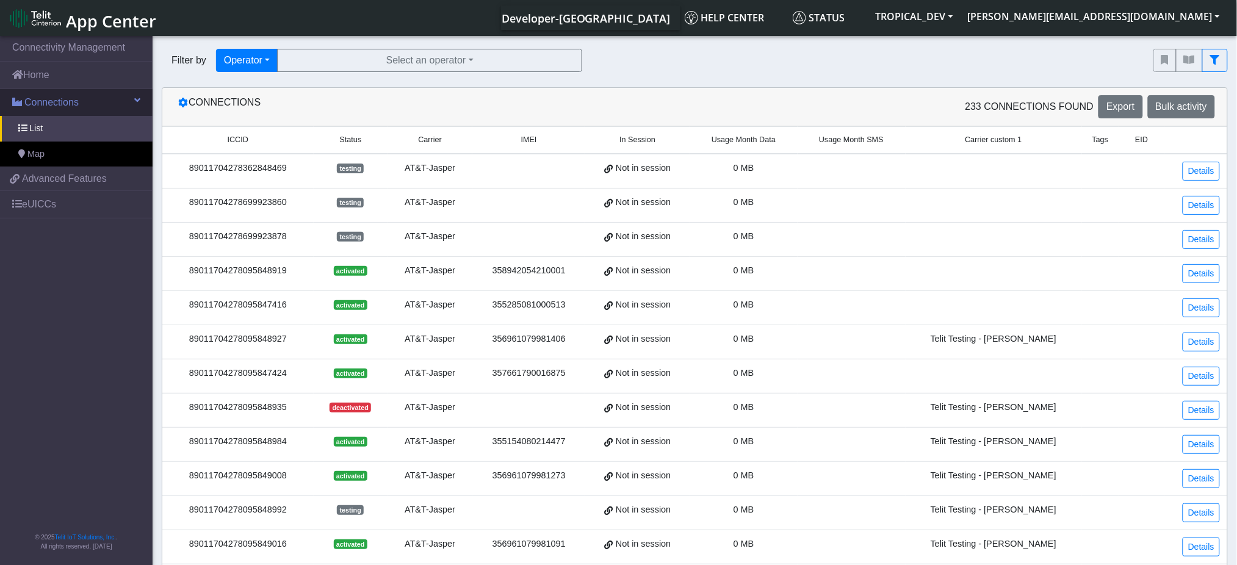
click at [71, 91] on link "Connections" at bounding box center [76, 102] width 153 height 27
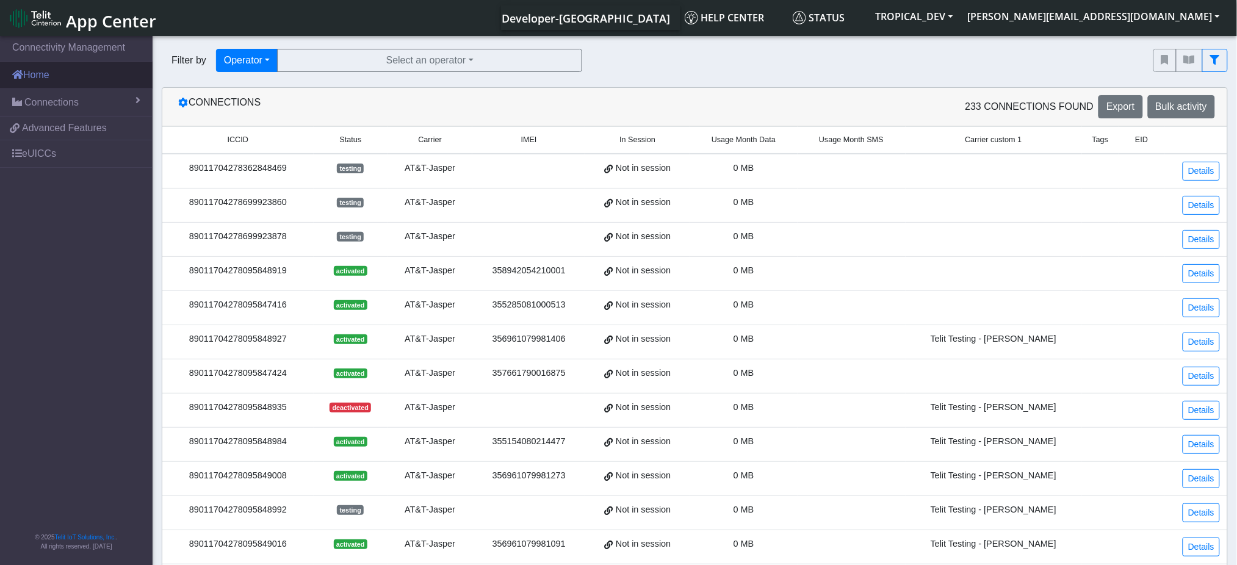
click at [69, 73] on link "Home" at bounding box center [76, 75] width 153 height 27
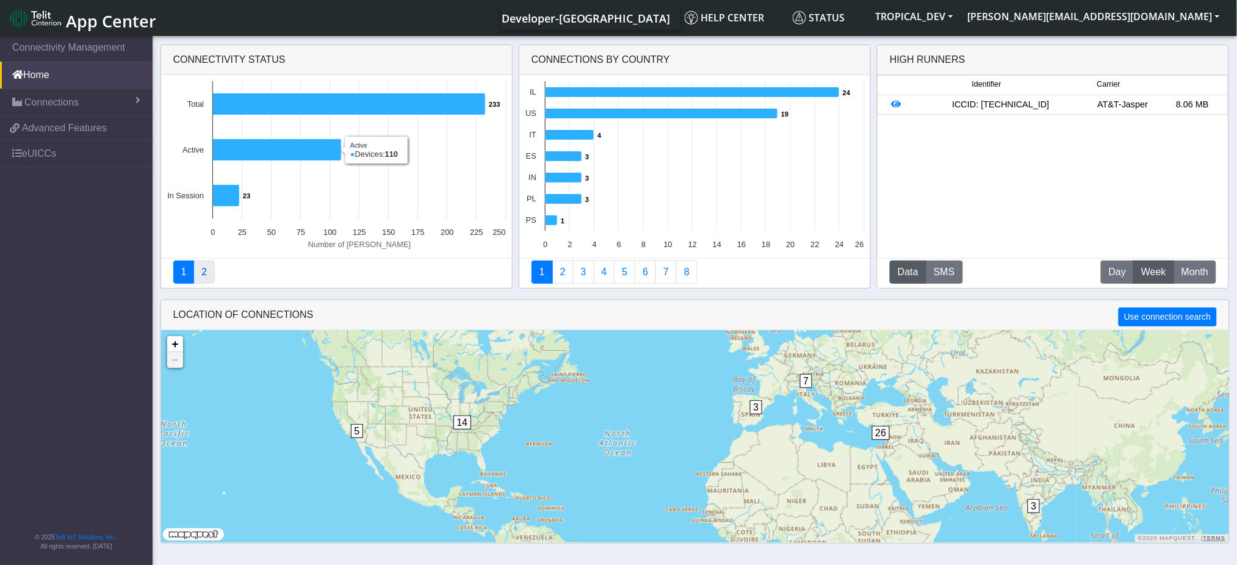
click at [205, 272] on link "2" at bounding box center [203, 272] width 21 height 23
